Goal: Task Accomplishment & Management: Manage account settings

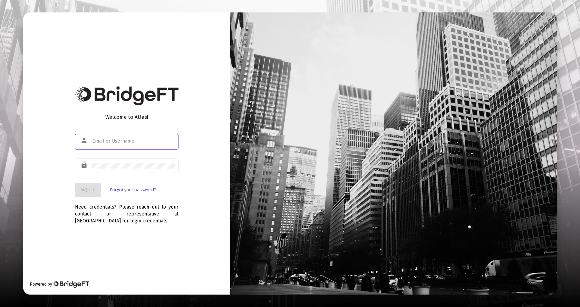
type input "[EMAIL_ADDRESS][DOMAIN_NAME]"
click at [93, 187] on span "Sign In" at bounding box center [87, 190] width 15 height 6
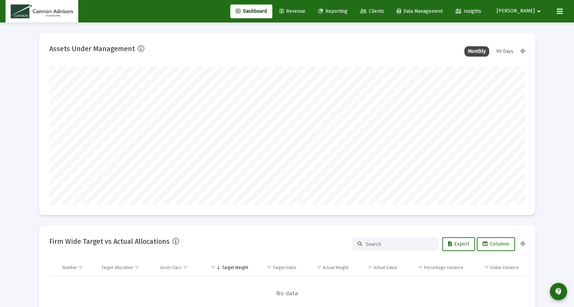
scroll to position [138, 256]
type input "[DATE]"
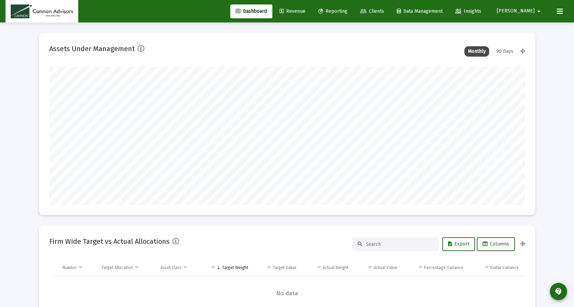
click at [306, 8] on span "Revenue" at bounding box center [293, 11] width 26 height 6
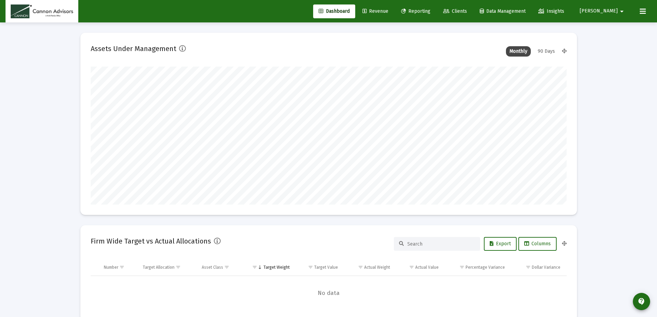
scroll to position [138, 476]
type input "[DATE]"
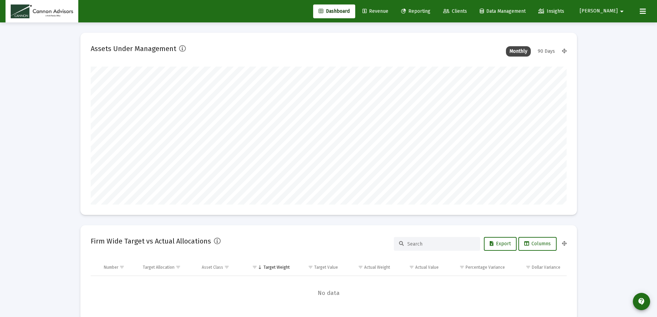
click at [388, 13] on span "Revenue" at bounding box center [376, 11] width 26 height 6
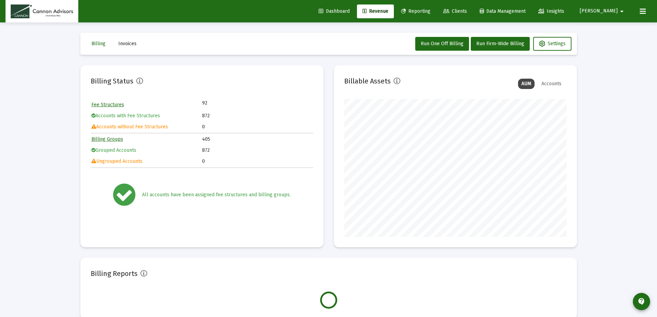
scroll to position [138, 223]
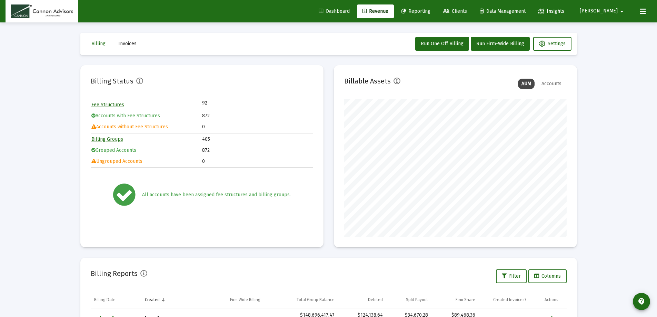
click at [620, 11] on mat-icon "arrow_drop_down" at bounding box center [622, 11] width 8 height 14
click at [617, 30] on span "Settings" at bounding box center [618, 29] width 20 height 17
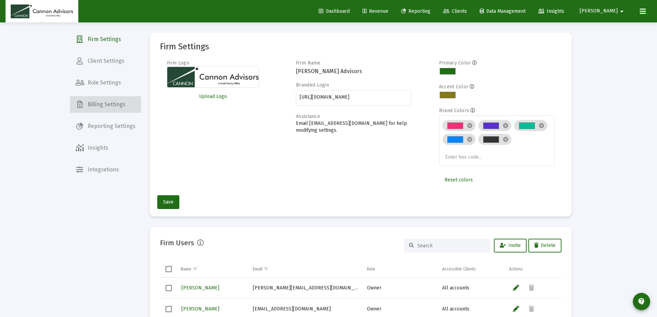
click at [125, 108] on span "Billing Settings" at bounding box center [105, 104] width 71 height 17
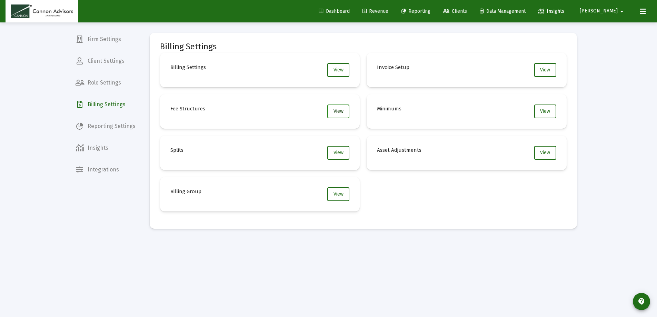
click at [338, 112] on span "View" at bounding box center [339, 111] width 10 height 6
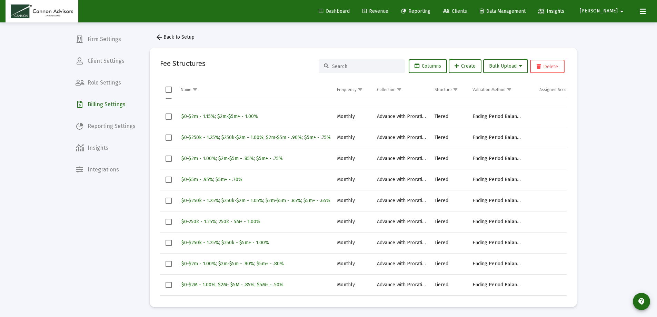
scroll to position [3, 0]
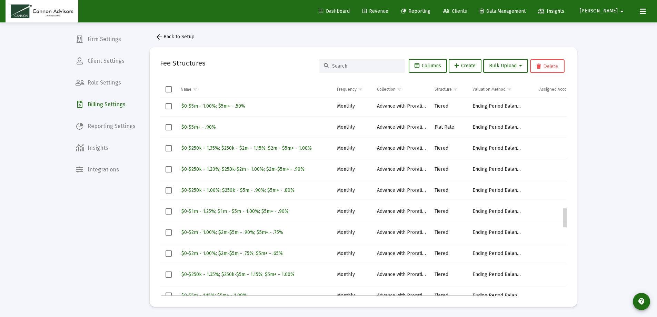
drag, startPoint x: 566, startPoint y: 205, endPoint x: 564, endPoint y: 239, distance: 33.5
click at [564, 236] on div "Data grid" at bounding box center [564, 197] width 4 height 199
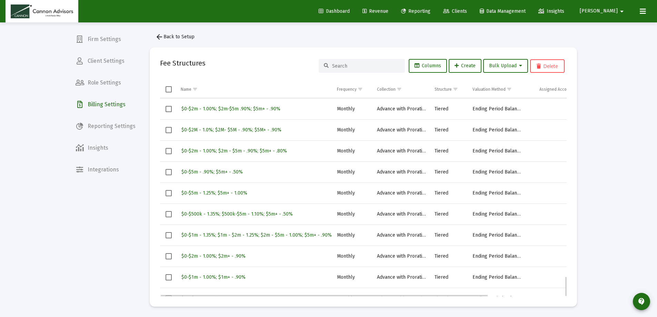
scroll to position [1737, 0]
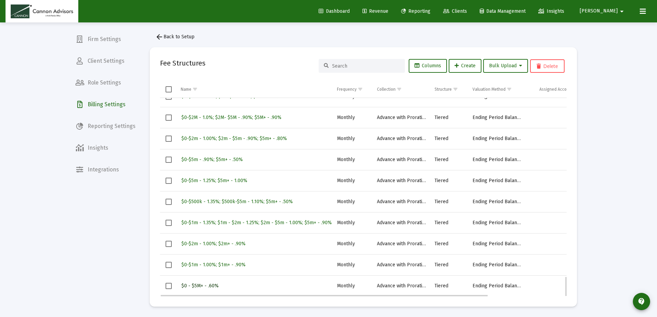
click at [205, 285] on span "$0 - $5M+ - .60%" at bounding box center [199, 286] width 37 height 6
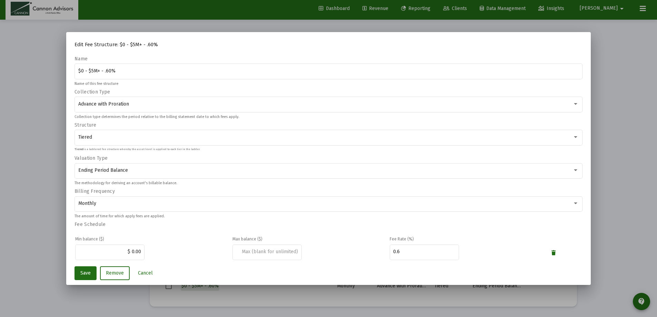
scroll to position [0, 0]
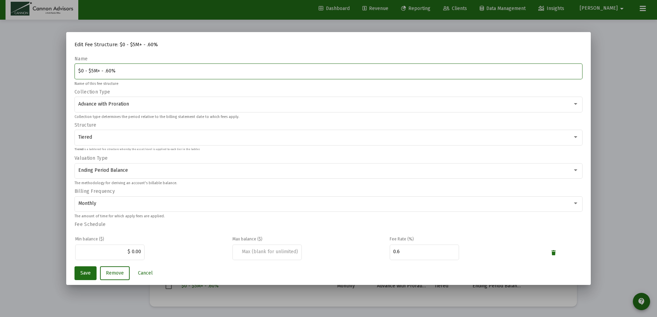
drag, startPoint x: 123, startPoint y: 69, endPoint x: 34, endPoint y: 69, distance: 89.4
click at [34, 69] on div "Edit Fee Structure: $0 - $5M+ - .60% Name $0 - $5M+ - .60% Name of this fee str…" at bounding box center [328, 158] width 657 height 317
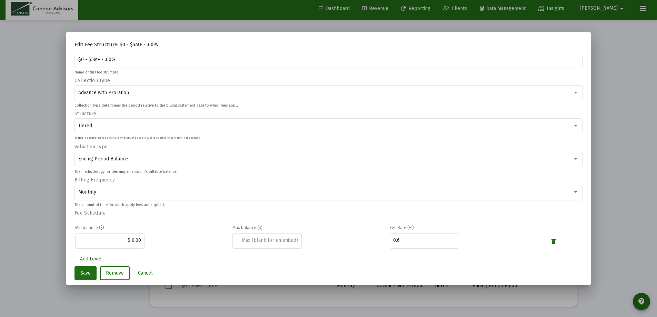
scroll to position [16, 0]
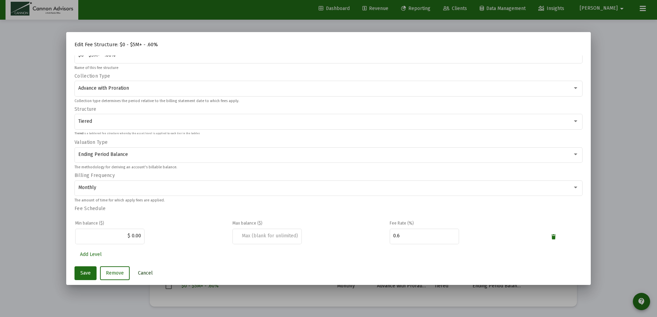
click at [142, 270] on span "Cancel" at bounding box center [145, 273] width 15 height 6
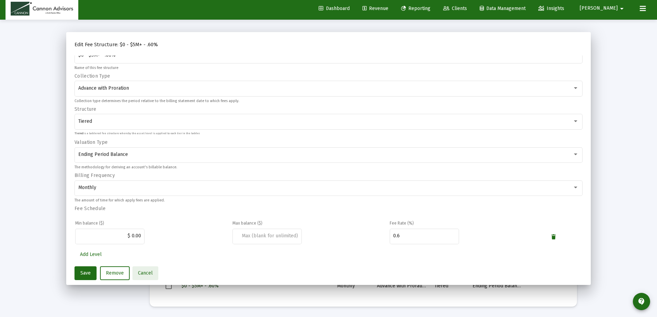
scroll to position [3, 0]
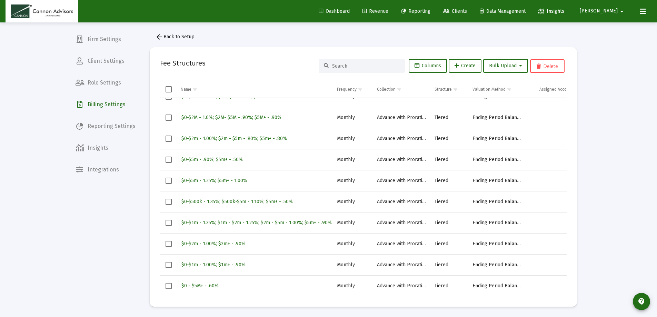
click at [388, 10] on span "Revenue" at bounding box center [376, 11] width 26 height 6
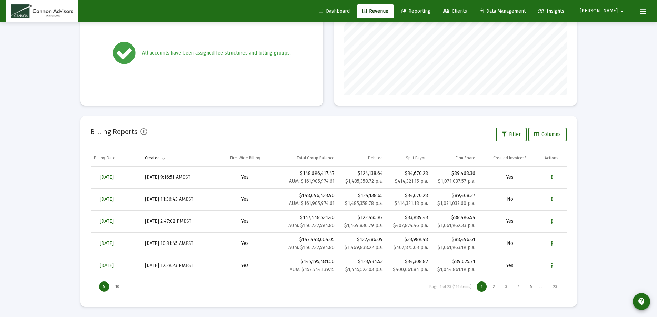
scroll to position [107, 0]
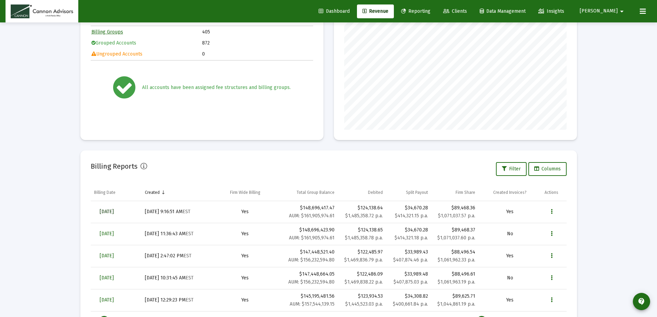
click at [108, 211] on span "[DATE]" at bounding box center [107, 212] width 14 height 6
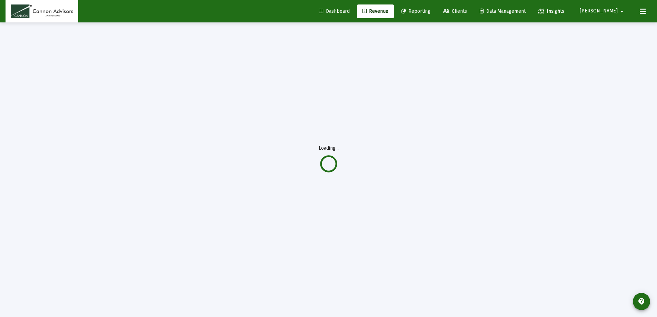
scroll to position [22, 0]
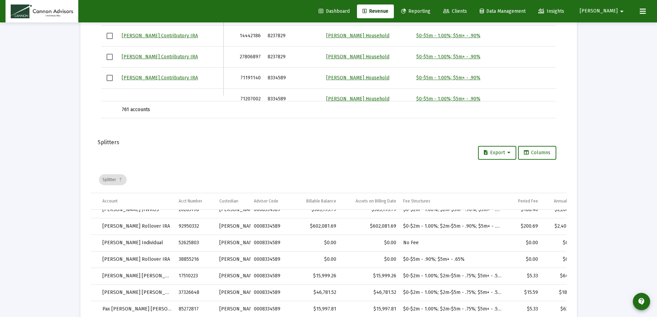
scroll to position [900, 0]
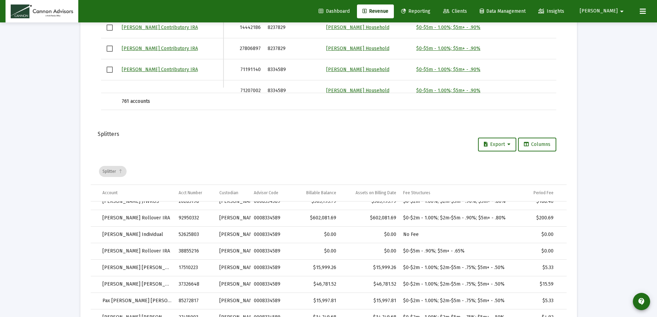
click at [118, 171] on div "Data grid toolbar" at bounding box center [119, 172] width 7 height 6
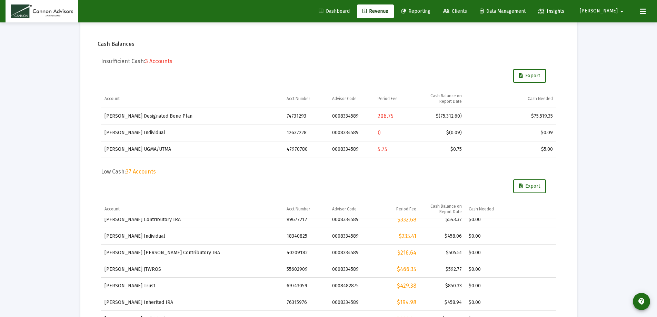
scroll to position [0, 0]
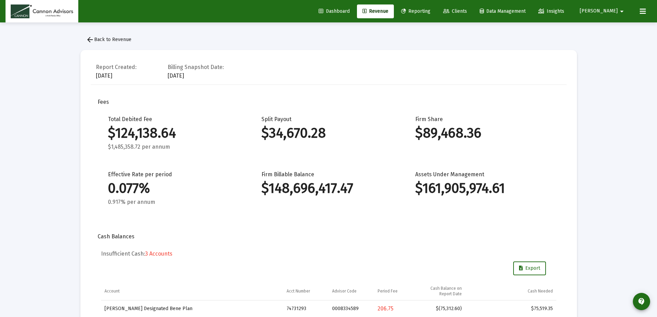
click at [614, 10] on span "[PERSON_NAME]" at bounding box center [599, 11] width 38 height 6
click at [610, 28] on span "Settings" at bounding box center [618, 29] width 20 height 17
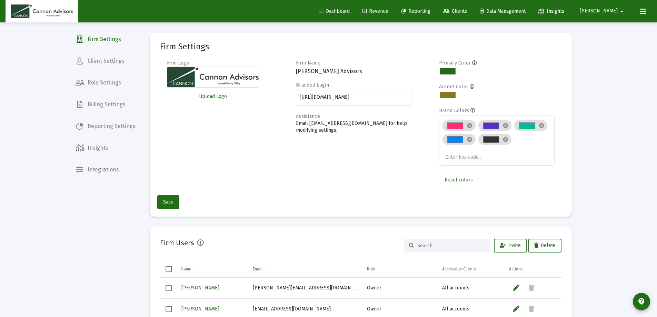
click at [467, 9] on span "Clients" at bounding box center [455, 11] width 24 height 6
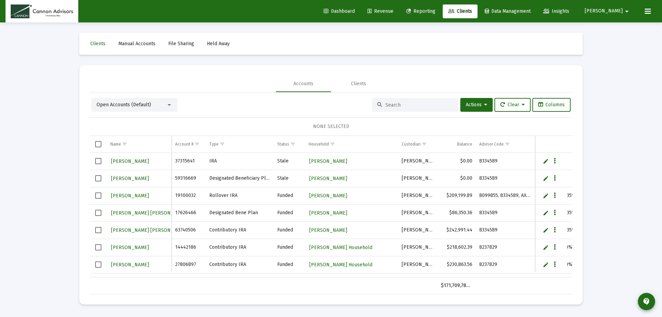
click at [428, 100] on div at bounding box center [415, 105] width 86 height 14
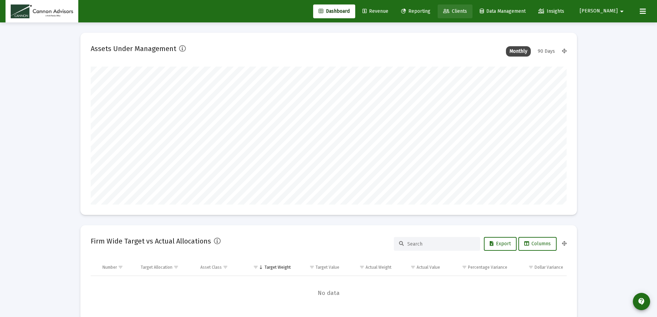
click at [467, 11] on span "Clients" at bounding box center [455, 11] width 24 height 6
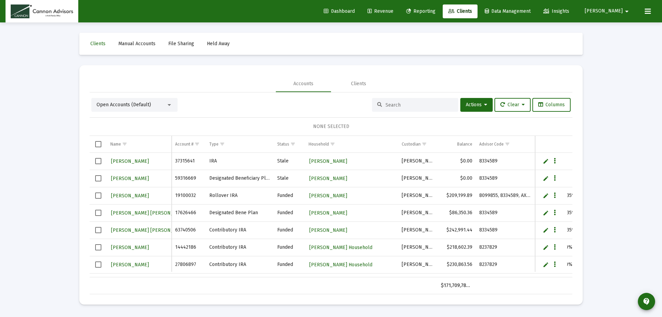
click at [425, 99] on div at bounding box center [415, 105] width 86 height 14
click at [424, 102] on input at bounding box center [420, 105] width 68 height 6
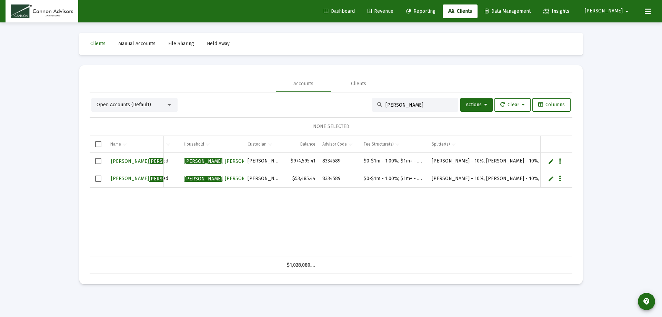
type input "[PERSON_NAME]"
drag, startPoint x: 362, startPoint y: 179, endPoint x: 426, endPoint y: 179, distance: 64.2
click at [425, 179] on td "$0-$1m - 1.00%; $1m+ - .90%" at bounding box center [395, 179] width 68 height 18
copy td "$0-$1m - 1.00%; $1m+ - .90%"
